Goal: Task Accomplishment & Management: Use online tool/utility

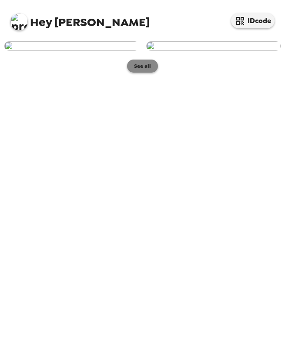
click at [143, 73] on button "See all" at bounding box center [142, 66] width 31 height 13
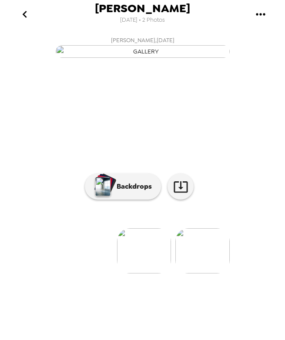
click at [152, 273] on img at bounding box center [144, 250] width 54 height 45
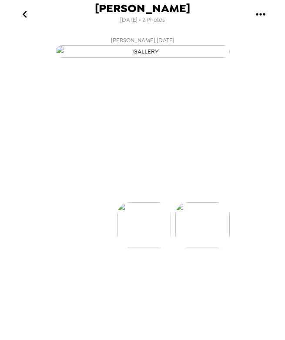
click at [152, 247] on div at bounding box center [142, 210] width 285 height 74
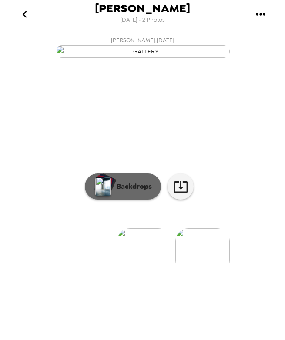
click at [132, 192] on p "Backdrops" at bounding box center [132, 186] width 40 height 10
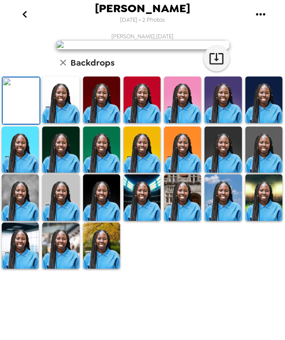
scroll to position [95, 0]
click at [64, 123] on img at bounding box center [60, 99] width 37 height 46
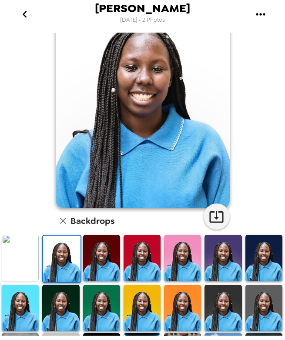
scroll to position [49, 0]
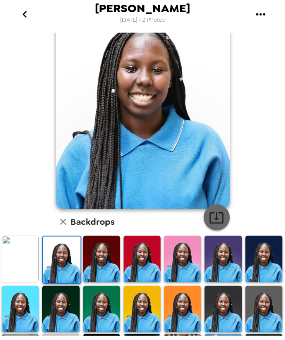
click at [212, 215] on icon "button" at bounding box center [216, 217] width 15 height 15
click at [96, 254] on img at bounding box center [101, 258] width 37 height 46
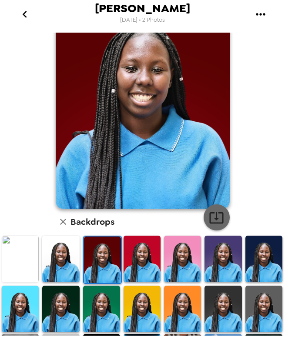
click at [211, 220] on icon "button" at bounding box center [216, 217] width 15 height 15
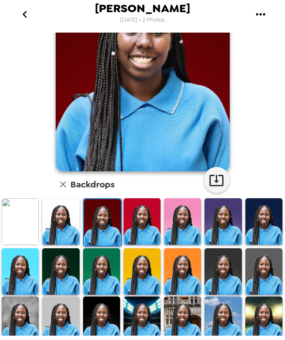
scroll to position [87, 0]
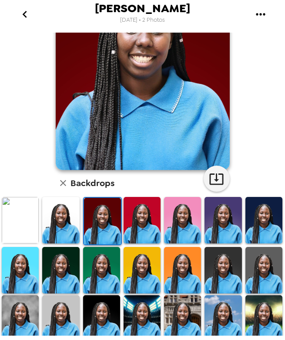
click at [140, 232] on img at bounding box center [141, 220] width 37 height 46
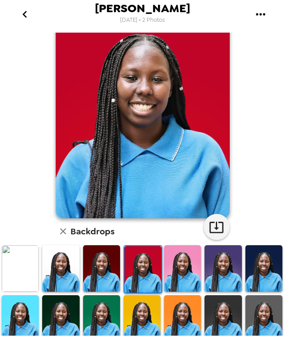
scroll to position [35, 0]
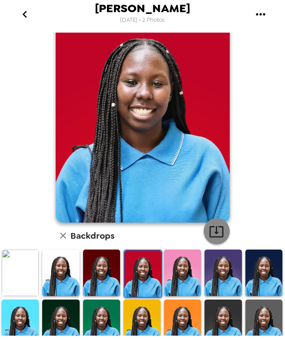
click at [214, 229] on icon "button" at bounding box center [216, 231] width 15 height 15
click at [20, 273] on img at bounding box center [20, 272] width 37 height 46
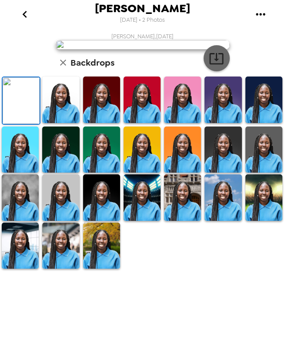
click at [217, 66] on icon "button" at bounding box center [216, 58] width 15 height 15
click at [99, 269] on img at bounding box center [101, 245] width 37 height 46
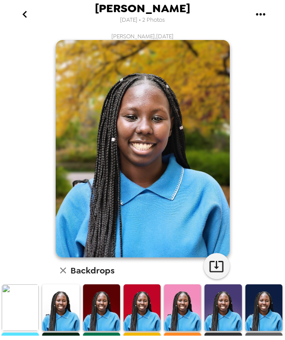
scroll to position [0, 0]
click at [213, 269] on icon "button" at bounding box center [216, 265] width 15 height 15
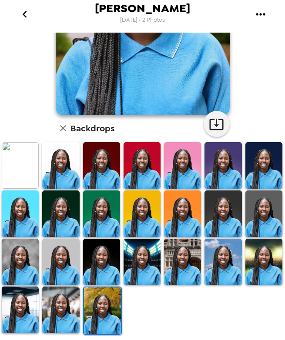
click at [44, 300] on img at bounding box center [60, 309] width 37 height 46
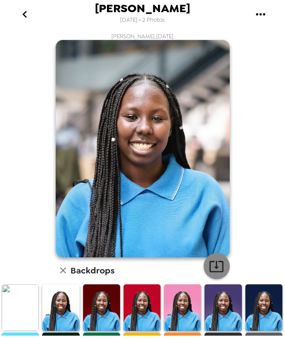
click at [205, 261] on button "button" at bounding box center [216, 266] width 26 height 26
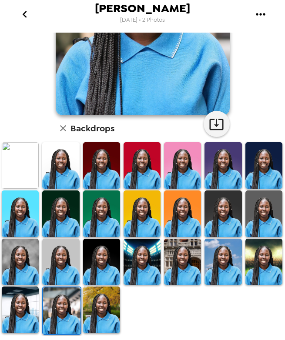
click at [20, 315] on img at bounding box center [20, 309] width 37 height 46
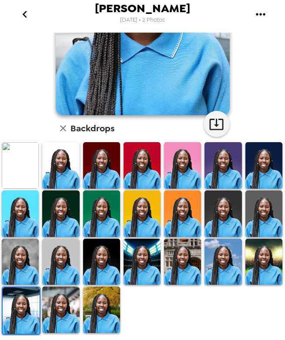
click at [250, 263] on img at bounding box center [263, 261] width 37 height 46
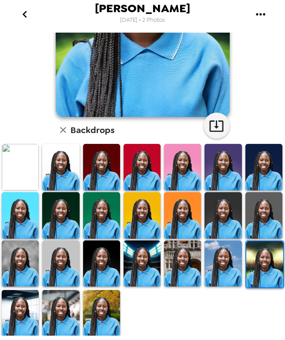
click at [219, 272] on img at bounding box center [222, 263] width 37 height 46
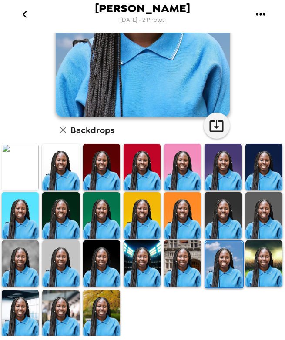
click at [186, 274] on img at bounding box center [182, 263] width 37 height 46
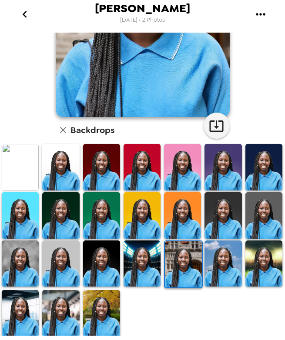
click at [146, 271] on img at bounding box center [141, 263] width 37 height 46
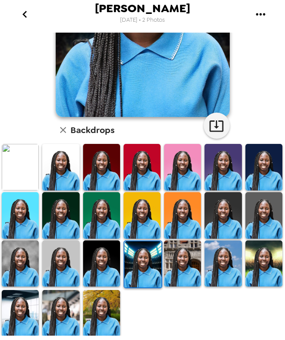
click at [113, 272] on img at bounding box center [101, 263] width 37 height 46
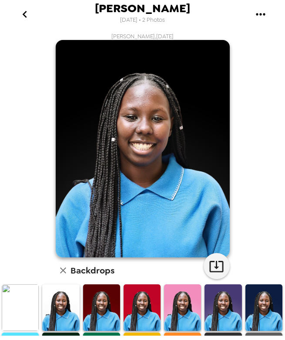
scroll to position [0, 0]
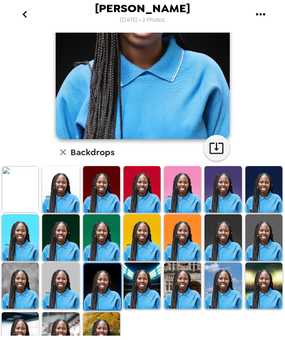
click at [258, 237] on img at bounding box center [263, 237] width 37 height 46
